Goal: Information Seeking & Learning: Learn about a topic

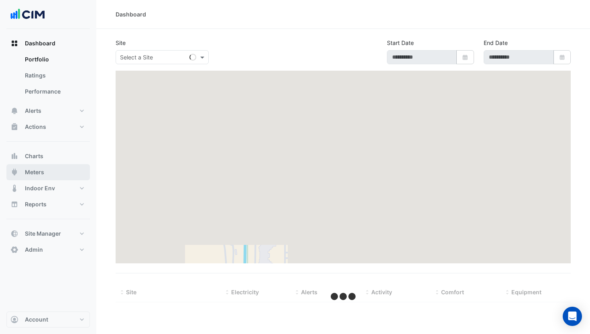
click at [39, 171] on span "Meters" at bounding box center [34, 172] width 19 height 8
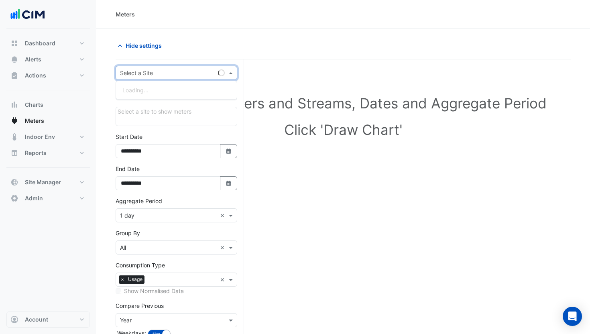
click at [172, 71] on input "text" at bounding box center [168, 73] width 97 height 8
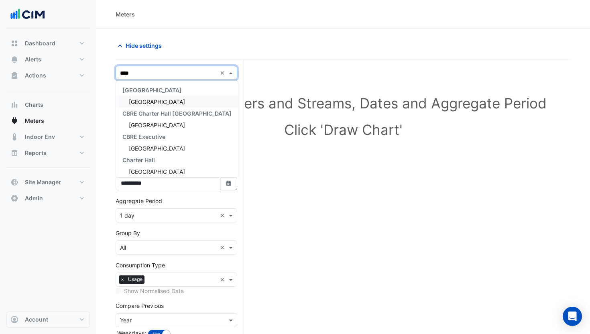
type input "*****"
click at [176, 97] on div "[GEOGRAPHIC_DATA]" at bounding box center [177, 102] width 122 height 12
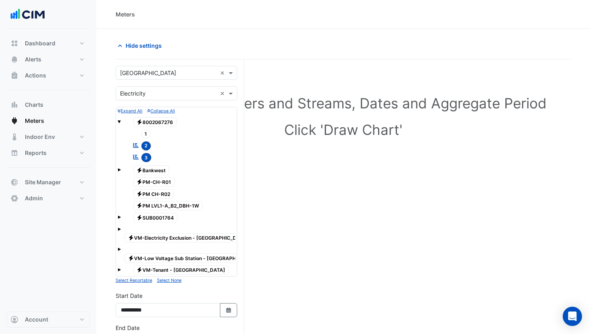
click at [120, 169] on span at bounding box center [119, 169] width 3 height 3
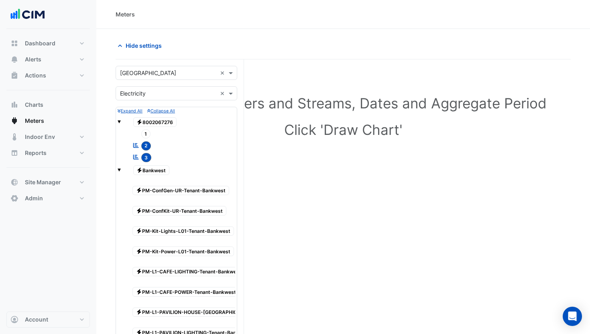
click at [120, 169] on span at bounding box center [119, 169] width 3 height 3
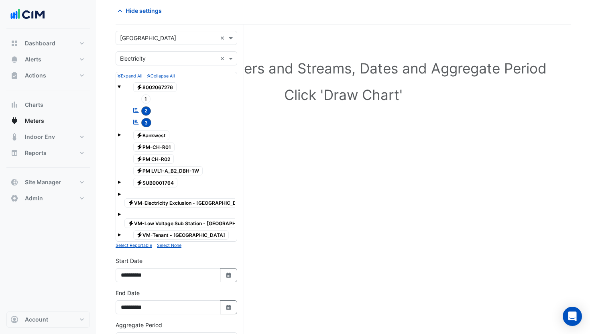
scroll to position [76, 0]
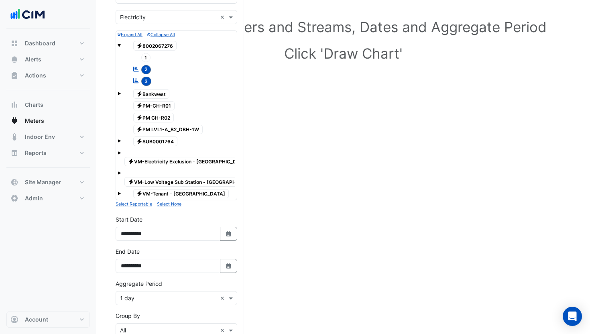
click at [120, 93] on span at bounding box center [119, 93] width 3 height 3
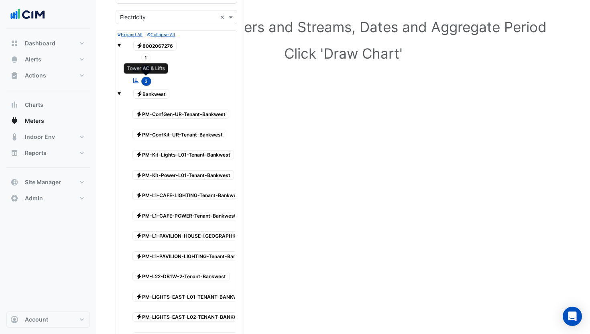
click at [147, 81] on span "3" at bounding box center [146, 81] width 10 height 9
click at [148, 68] on span "2" at bounding box center [146, 69] width 10 height 9
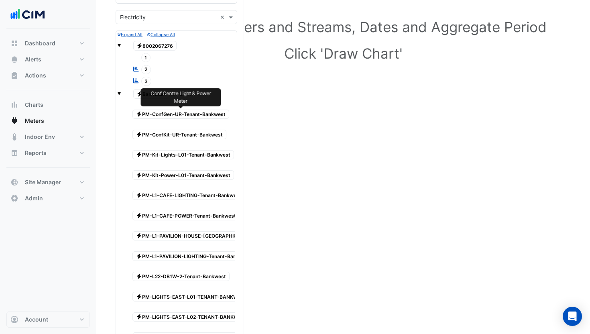
click at [163, 112] on span "Electricity PM-ConfGen-UR-Tenant-Bankwest" at bounding box center [180, 115] width 97 height 10
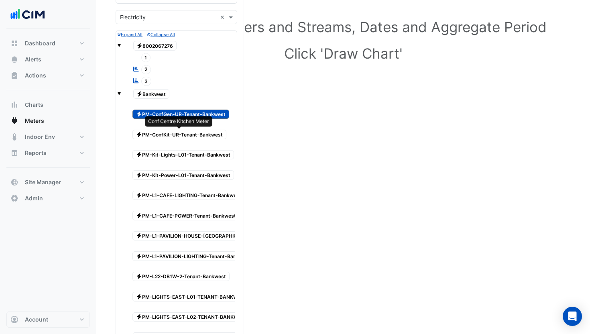
click at [163, 135] on span "Electricity PM-ConfKit-UR-Tenant-Bankwest" at bounding box center [179, 135] width 94 height 10
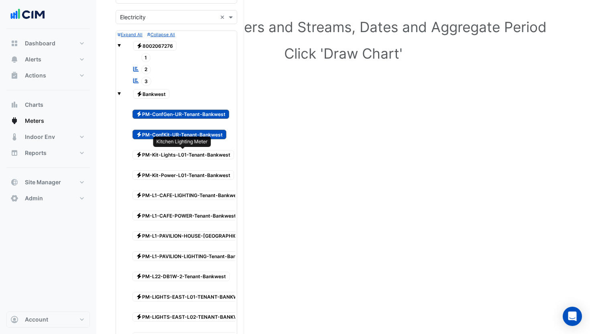
click at [161, 157] on span "Electricity PM-Kit-Lights-L01-Tenant-Bankwest" at bounding box center [183, 155] width 102 height 10
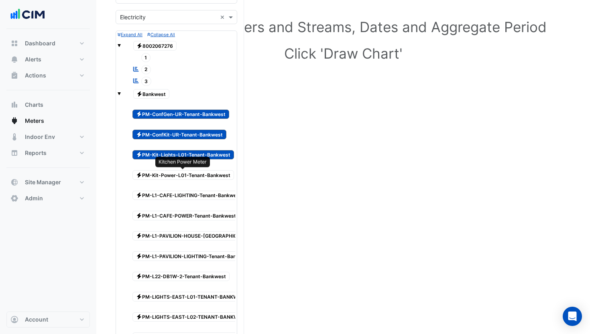
click at [161, 175] on span "Electricity PM-Kit-Power-L01-Tenant-Bankwest" at bounding box center [183, 175] width 102 height 10
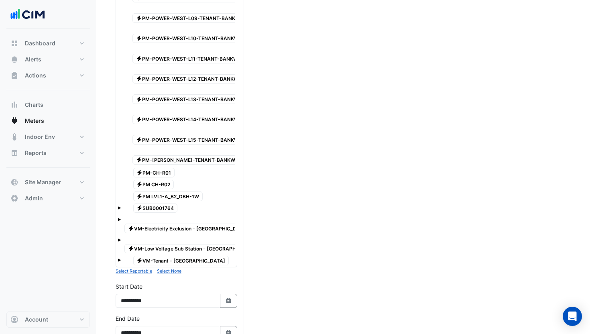
scroll to position [1595, 0]
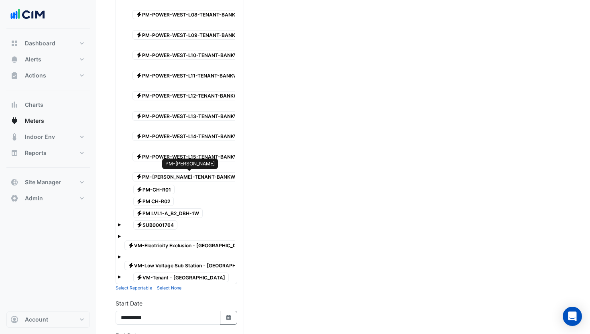
click at [177, 177] on span "Electricity PM-[PERSON_NAME]-TENANT-BANKWEST" at bounding box center [190, 177] width 116 height 10
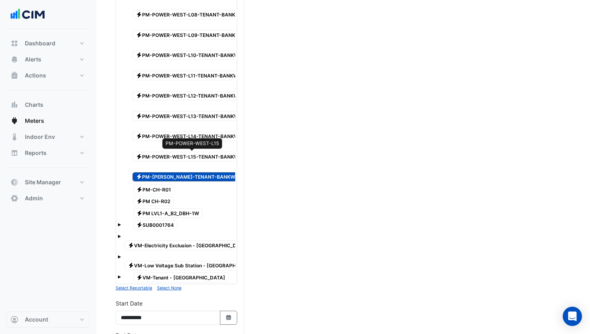
click at [171, 157] on span "Electricity PM-POWER-WEST-L15-TENANT-BANKWEST" at bounding box center [191, 157] width 119 height 10
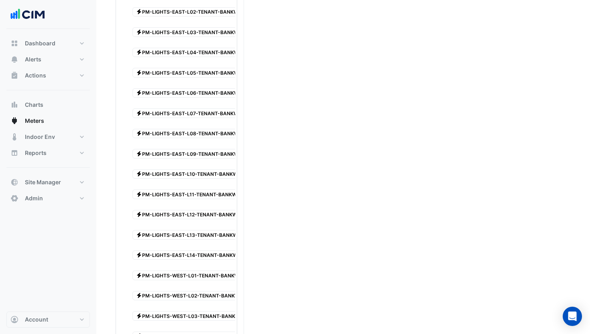
scroll to position [0, 0]
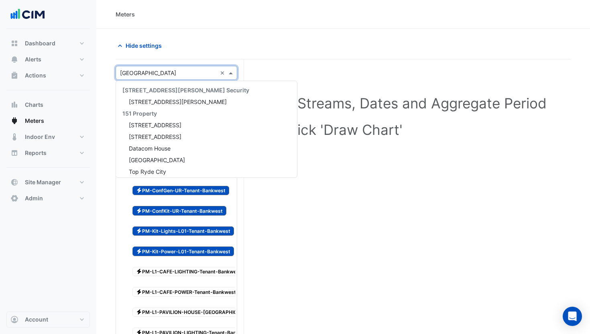
click at [169, 73] on input "text" at bounding box center [168, 73] width 97 height 8
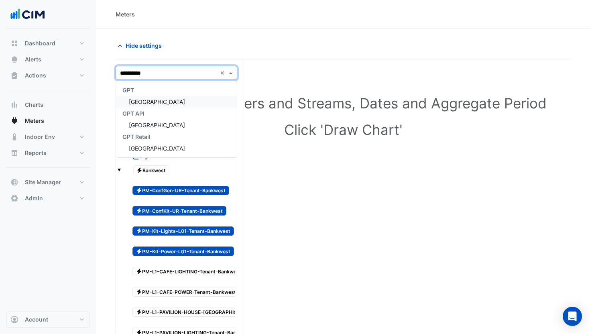
type input "**********"
click at [181, 97] on div "[GEOGRAPHIC_DATA]" at bounding box center [176, 102] width 121 height 12
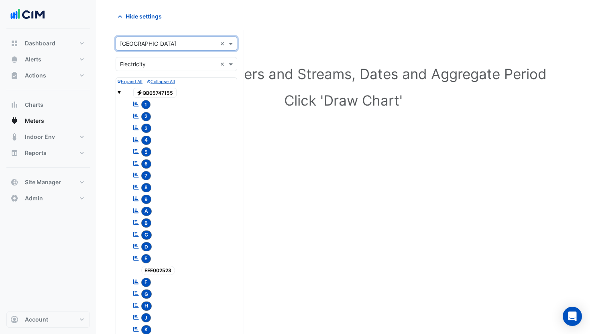
scroll to position [18, 0]
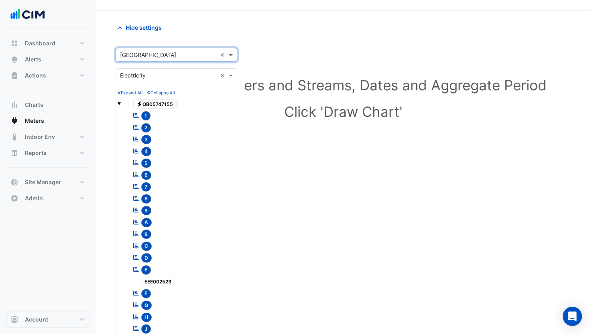
click at [147, 77] on input "text" at bounding box center [168, 75] width 97 height 8
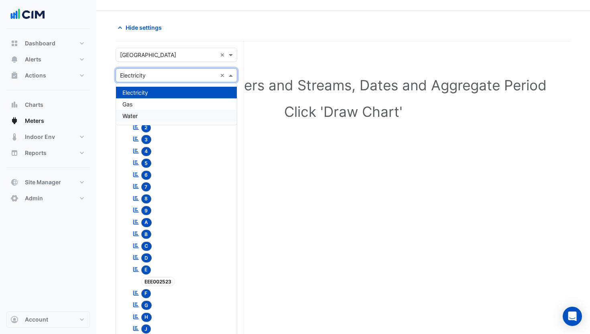
click at [139, 116] on div "Water" at bounding box center [176, 116] width 121 height 12
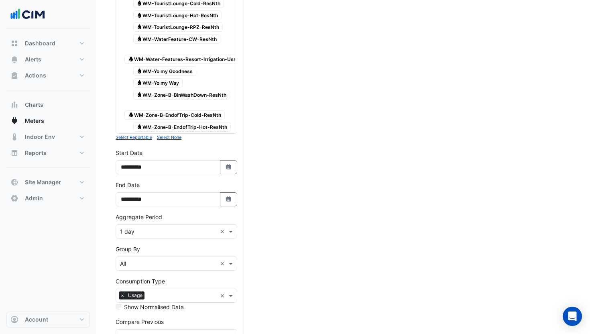
scroll to position [2569, 0]
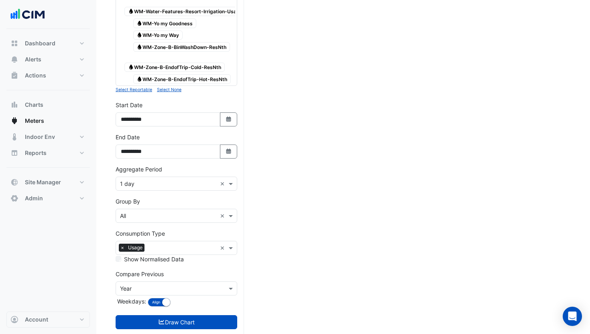
click at [144, 180] on input "text" at bounding box center [168, 184] width 97 height 8
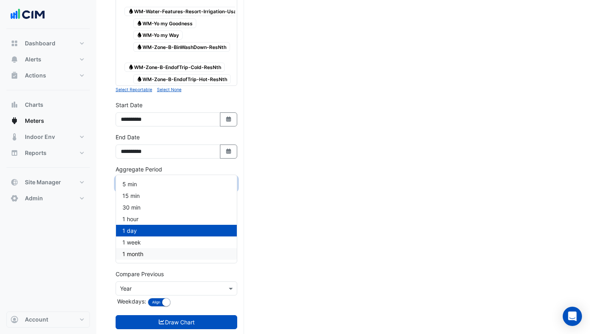
click at [135, 251] on span "1 month" at bounding box center [132, 253] width 21 height 7
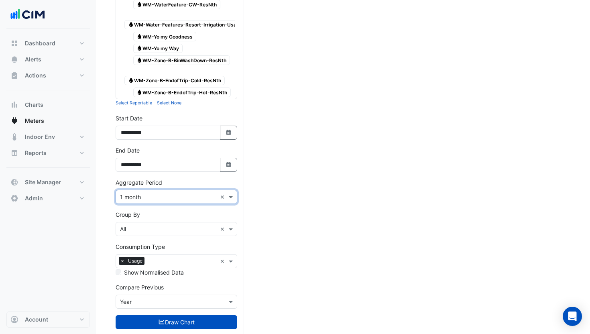
click at [159, 298] on input "text" at bounding box center [168, 302] width 97 height 8
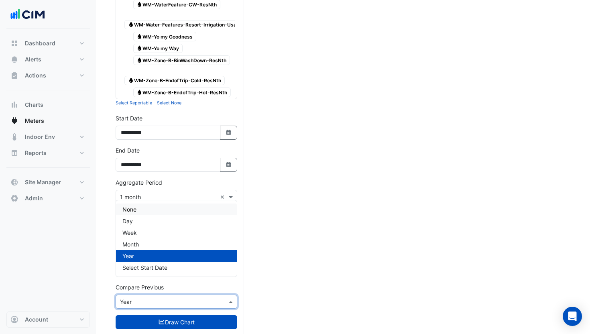
click at [153, 212] on div "None" at bounding box center [176, 209] width 121 height 12
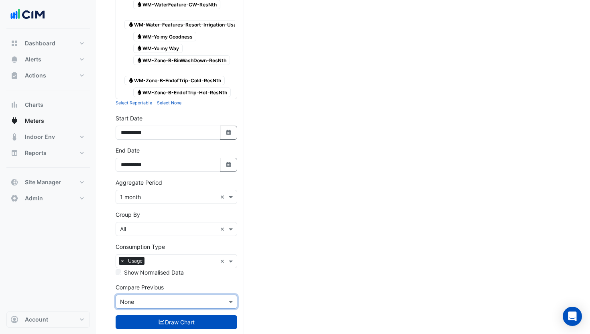
click at [149, 225] on input "text" at bounding box center [168, 229] width 97 height 8
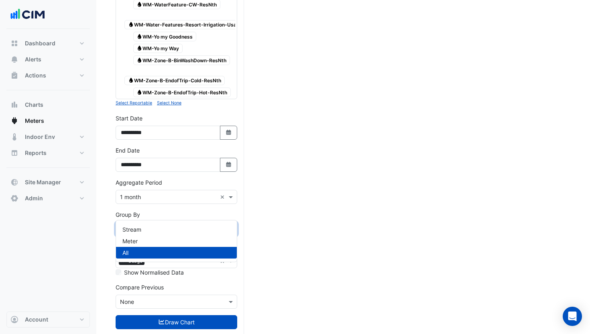
click at [131, 253] on div "All" at bounding box center [176, 253] width 121 height 12
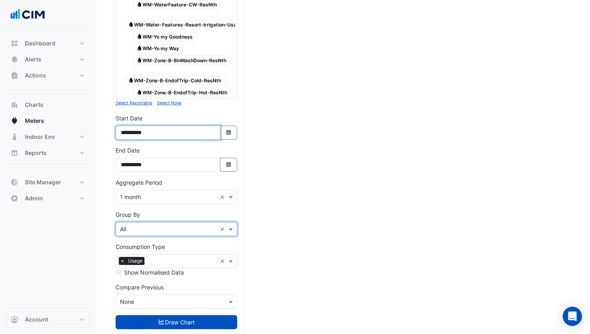
click at [132, 126] on input "**********" at bounding box center [168, 133] width 105 height 14
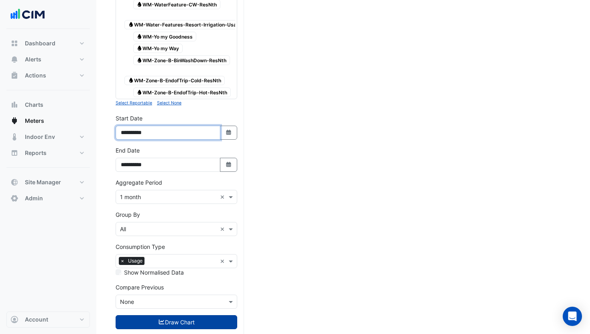
type input "**********"
click at [163, 319] on icon "submit" at bounding box center [161, 322] width 7 height 6
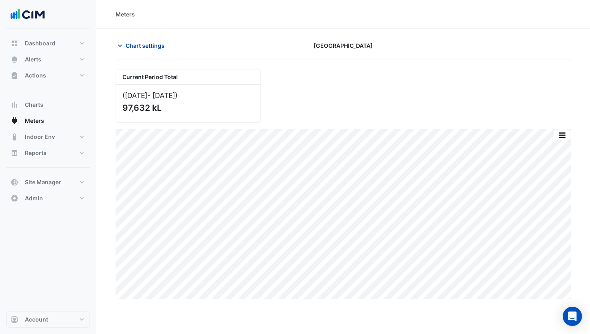
click at [138, 39] on button "Chart settings" at bounding box center [143, 46] width 54 height 14
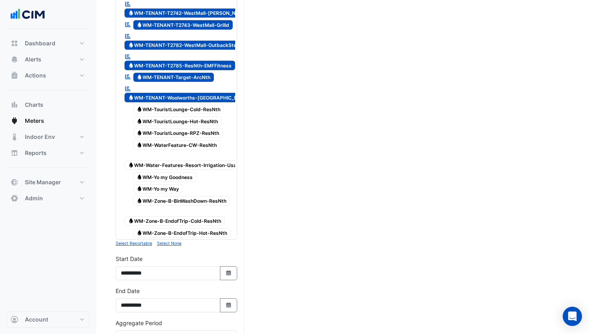
scroll to position [2556, 0]
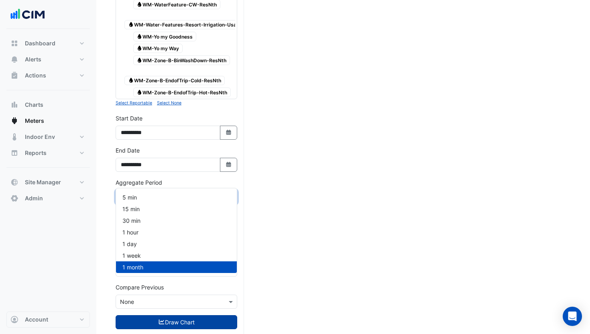
click at [142, 193] on input "text" at bounding box center [168, 197] width 97 height 8
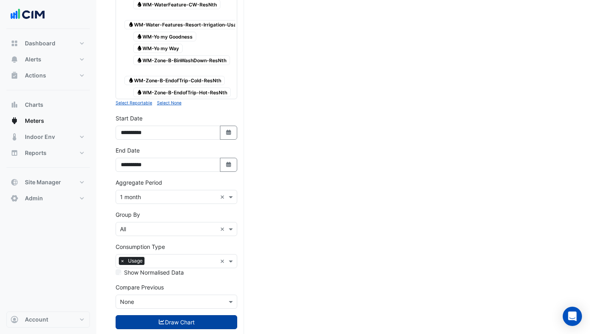
click at [142, 225] on input "text" at bounding box center [168, 229] width 97 height 8
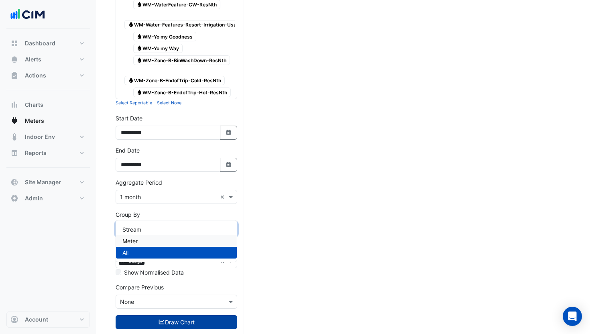
click at [138, 236] on div "Meter" at bounding box center [176, 241] width 121 height 12
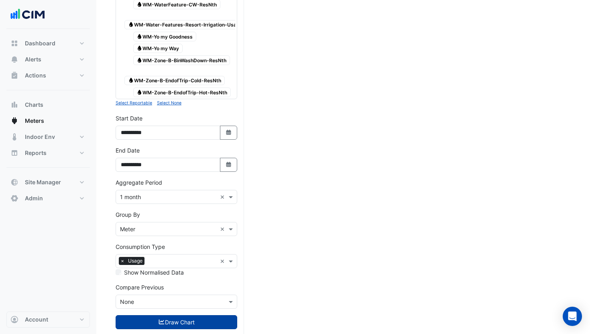
click at [146, 315] on button "Draw Chart" at bounding box center [177, 322] width 122 height 14
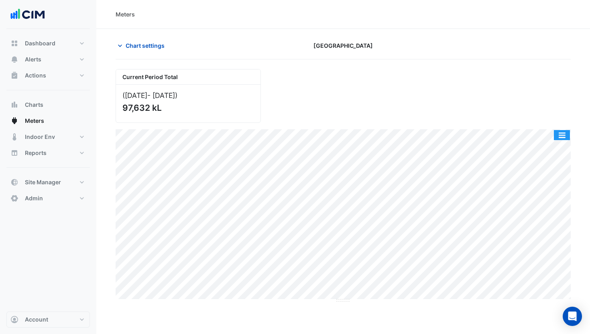
click at [565, 133] on button "button" at bounding box center [562, 135] width 16 height 10
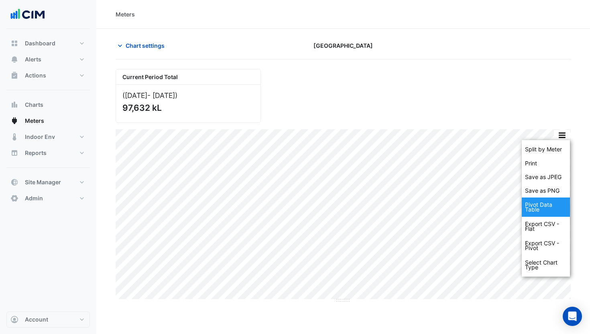
click at [541, 210] on div "Pivot Data Table" at bounding box center [546, 206] width 48 height 19
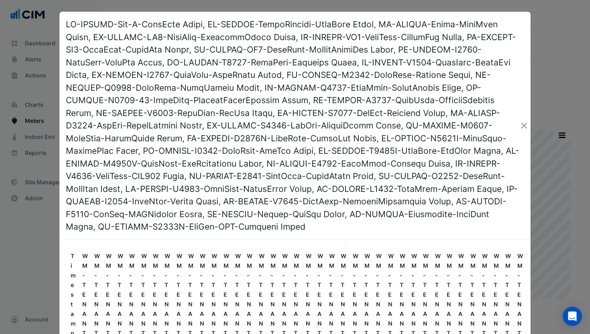
scroll to position [191, 0]
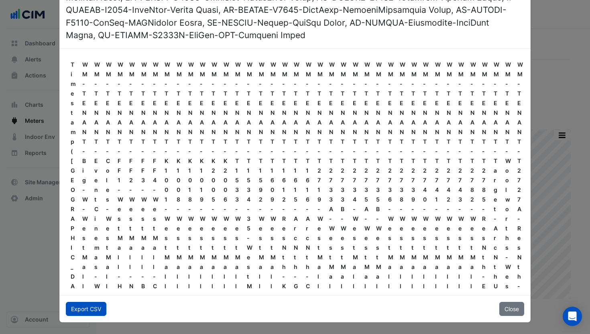
click at [71, 306] on button "Export CSV" at bounding box center [86, 309] width 41 height 14
click at [509, 306] on button "Close" at bounding box center [511, 309] width 25 height 14
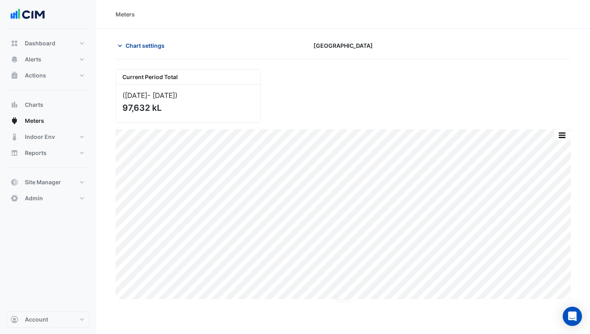
click at [139, 48] on span "Chart settings" at bounding box center [145, 45] width 39 height 8
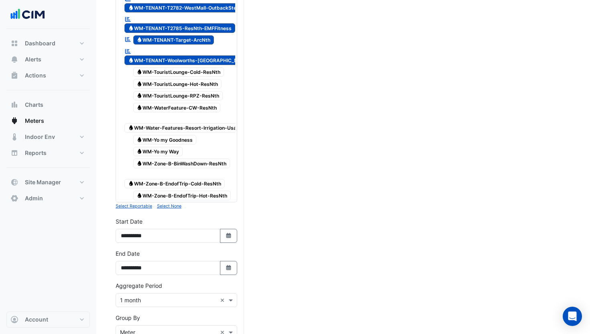
scroll to position [2553, 0]
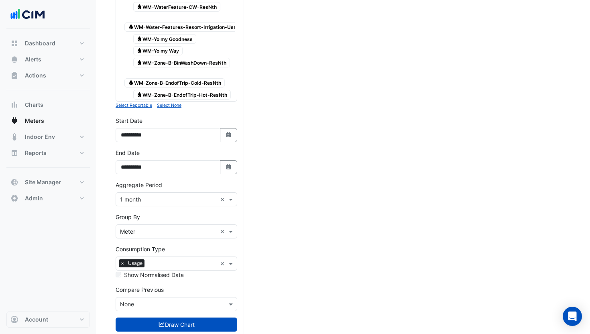
click at [155, 195] on input "text" at bounding box center [168, 199] width 97 height 8
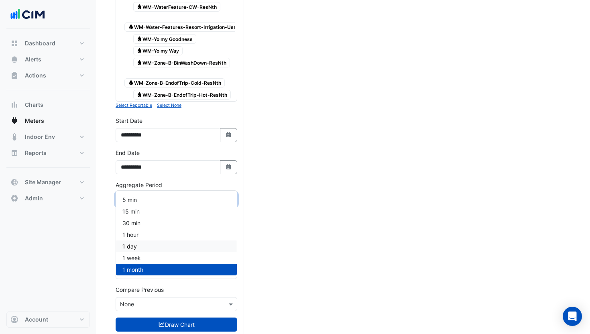
click at [132, 246] on span "1 day" at bounding box center [129, 246] width 14 height 7
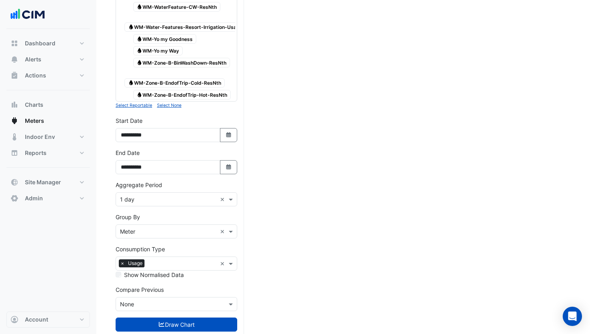
click at [159, 322] on icon "submit" at bounding box center [162, 324] width 6 height 5
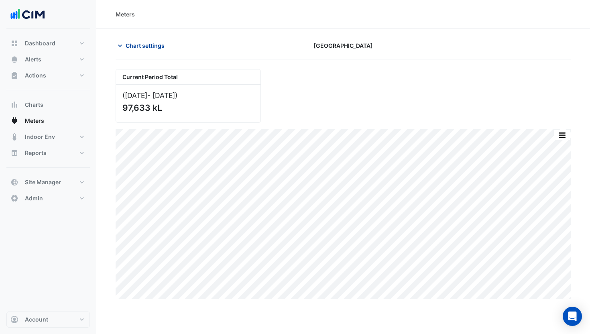
click at [151, 46] on span "Chart settings" at bounding box center [145, 45] width 39 height 8
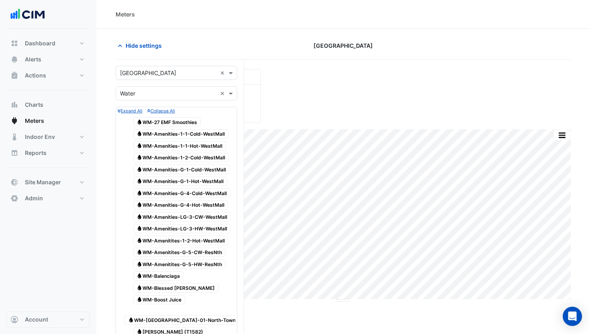
click at [147, 72] on input "text" at bounding box center [168, 73] width 97 height 8
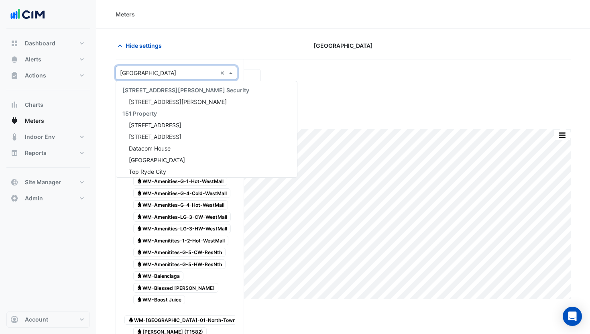
scroll to position [6033, 0]
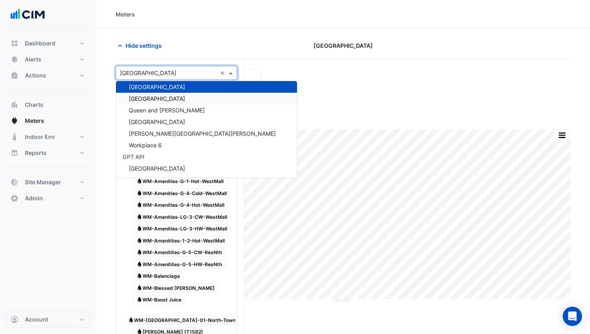
click at [147, 102] on div "[GEOGRAPHIC_DATA]" at bounding box center [206, 99] width 181 height 12
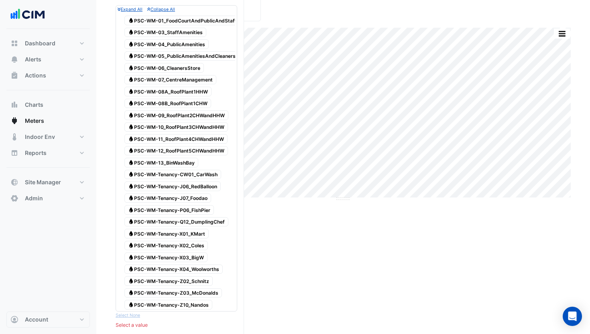
scroll to position [0, 0]
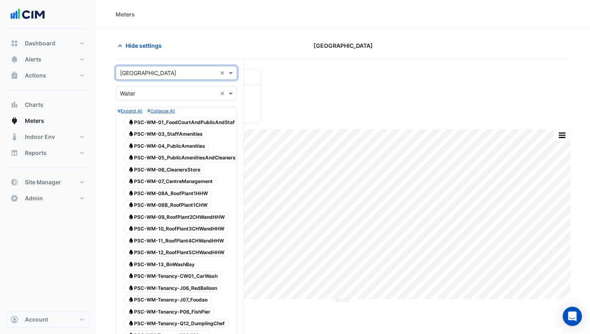
click at [155, 73] on input "text" at bounding box center [168, 73] width 97 height 8
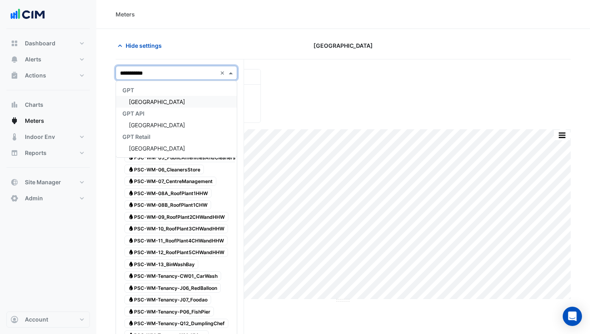
type input "**********"
click at [155, 104] on span "[GEOGRAPHIC_DATA]" at bounding box center [157, 101] width 56 height 7
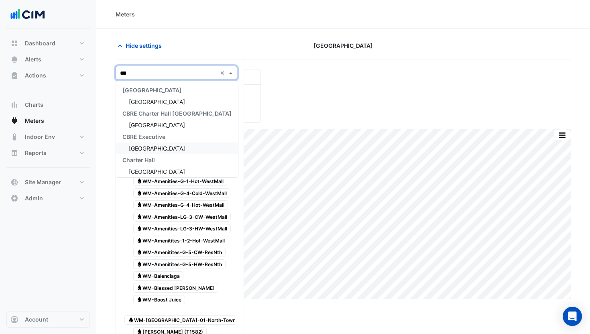
scroll to position [50, 0]
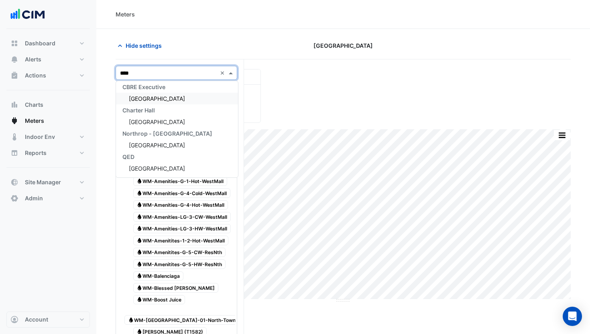
type input "*****"
click at [150, 105] on div "Charter Hall" at bounding box center [177, 110] width 122 height 12
click at [148, 102] on div "[GEOGRAPHIC_DATA]" at bounding box center [177, 99] width 122 height 12
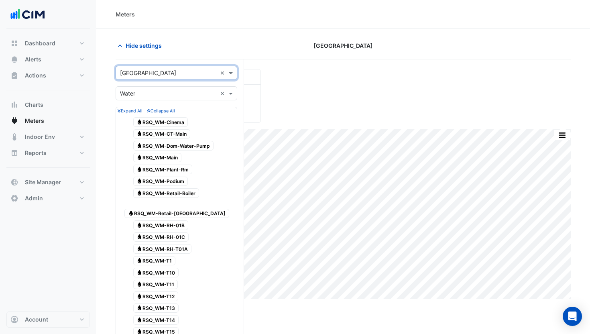
click at [147, 97] on div "× Water" at bounding box center [166, 93] width 101 height 8
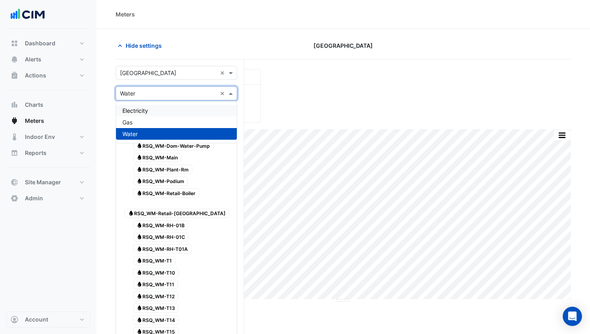
click at [143, 109] on span "Electricity" at bounding box center [135, 110] width 26 height 7
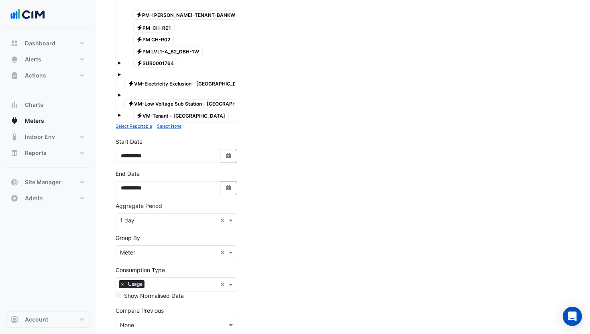
scroll to position [1796, 0]
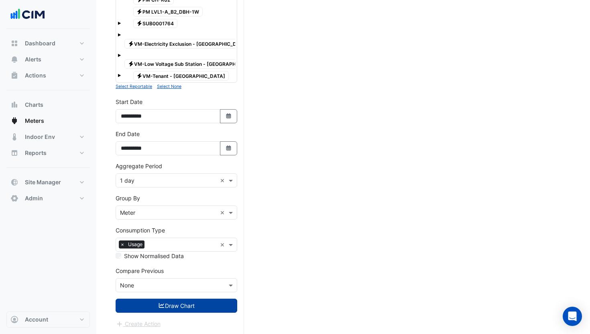
click at [142, 311] on button "Draw Chart" at bounding box center [177, 306] width 122 height 14
